Goal: Task Accomplishment & Management: Manage account settings

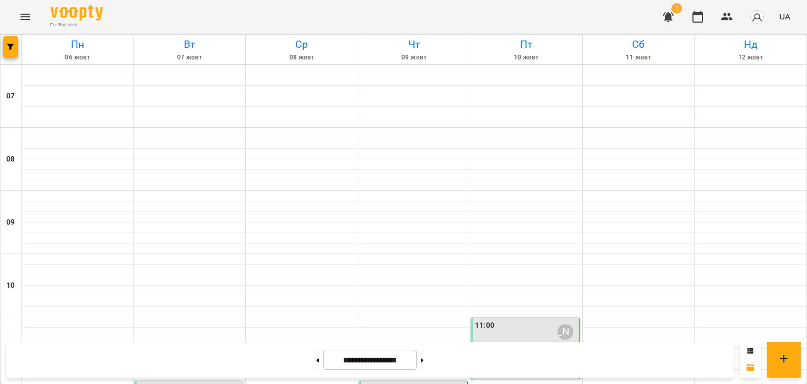
scroll to position [210, 0]
click at [423, 358] on button at bounding box center [422, 359] width 3 height 23
type input "**********"
click at [665, 17] on icon "button" at bounding box center [668, 17] width 13 height 13
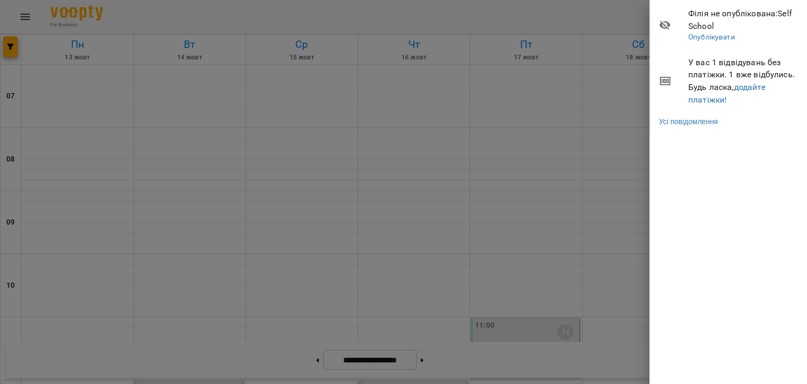
click at [733, 89] on span "У вас 1 відвідувань без платіжки. 1 вже відбулись. Будь ласка, додайте платіжки!" at bounding box center [743, 80] width 111 height 49
click at [737, 88] on link "додайте платіжки!" at bounding box center [726, 93] width 77 height 23
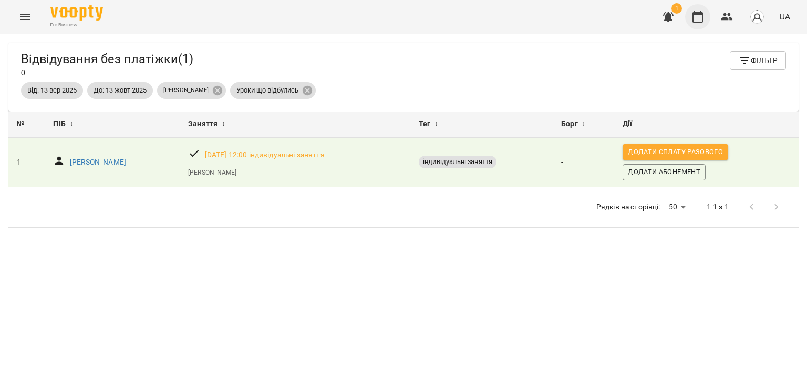
click at [703, 13] on icon "button" at bounding box center [697, 17] width 13 height 13
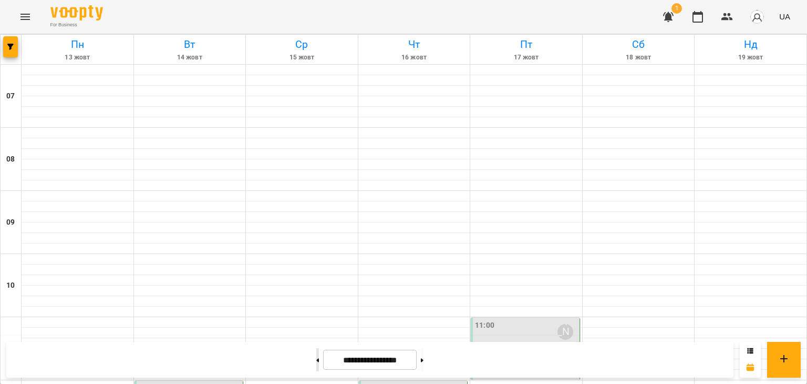
click at [316, 349] on button at bounding box center [317, 359] width 3 height 23
click at [316, 352] on button at bounding box center [317, 359] width 3 height 23
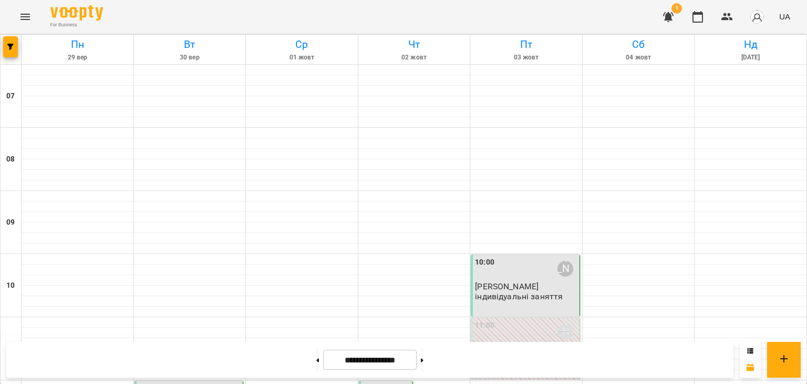
scroll to position [613, 0]
click at [423, 364] on button at bounding box center [422, 359] width 3 height 23
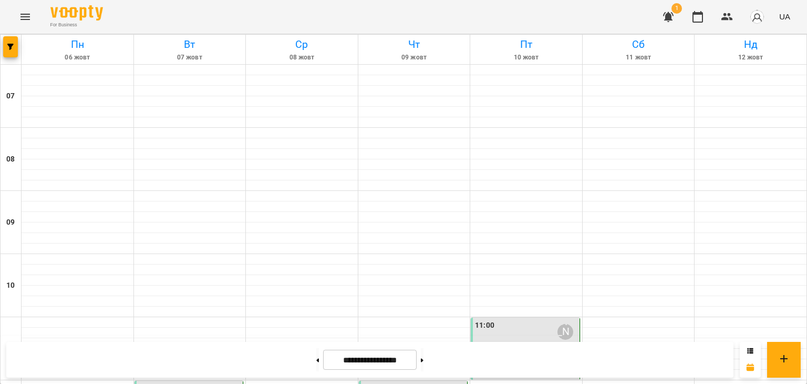
scroll to position [737, 0]
click at [423, 348] on button at bounding box center [422, 359] width 3 height 23
type input "**********"
